Goal: Navigation & Orientation: Find specific page/section

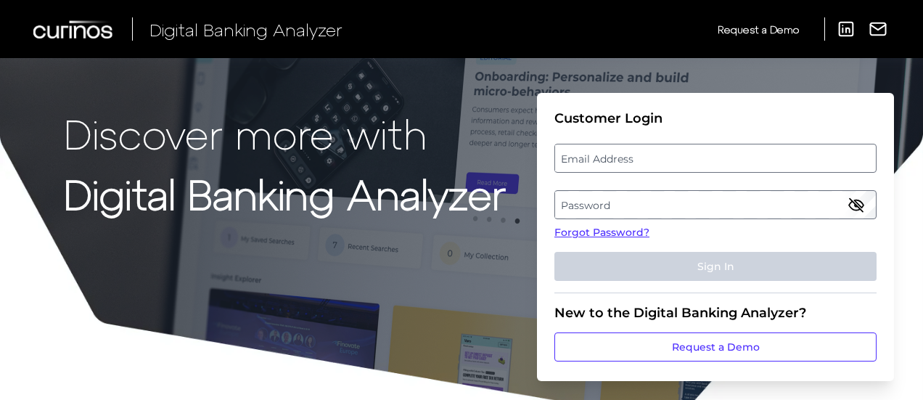
click at [670, 159] on label "Email Address" at bounding box center [715, 158] width 320 height 26
click at [670, 159] on input "email" at bounding box center [715, 158] width 322 height 29
click at [670, 159] on input "Email Address" at bounding box center [715, 158] width 322 height 29
type input "[PERSON_NAME][EMAIL_ADDRESS][PERSON_NAME][DOMAIN_NAME]"
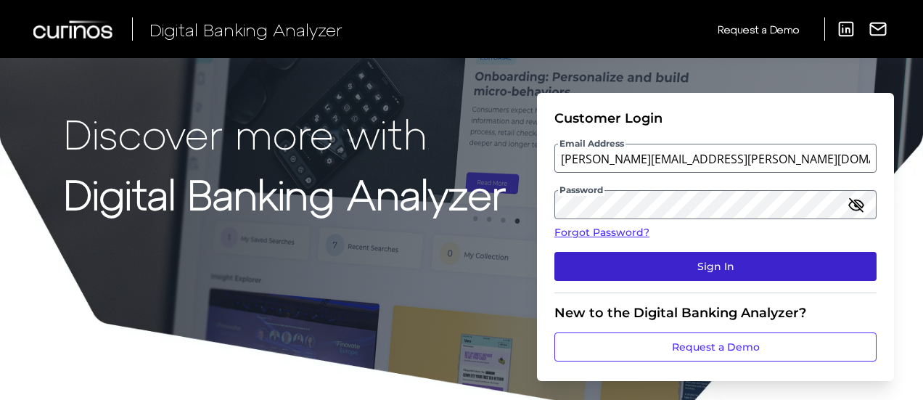
click at [680, 271] on button "Sign In" at bounding box center [715, 266] width 322 height 29
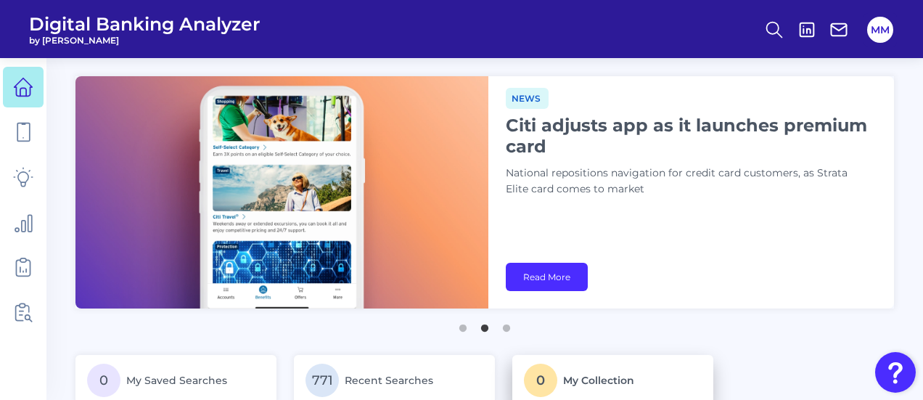
click at [694, 364] on p "0 My Collection" at bounding box center [613, 380] width 178 height 33
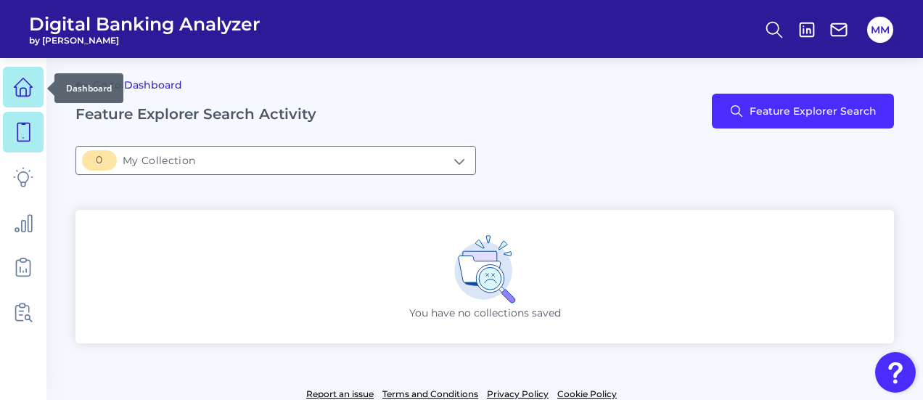
click at [26, 83] on icon at bounding box center [23, 87] width 20 height 20
